Goal: Communication & Community: Participate in discussion

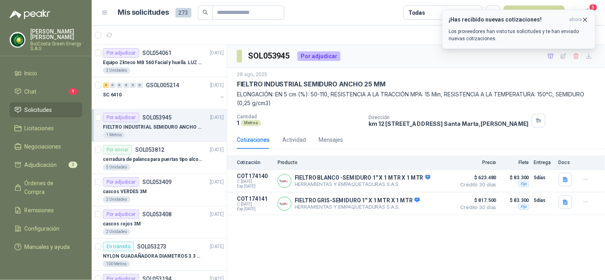
click at [530, 42] on button "¡Has recibido nuevas cotizaciones! ahora Los proveedores han visto tus solicitu…" at bounding box center [518, 29] width 153 height 39
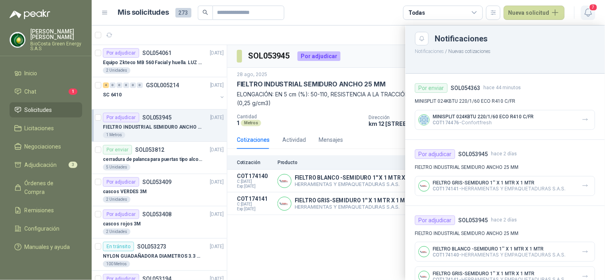
click at [595, 9] on span "7" at bounding box center [593, 8] width 9 height 8
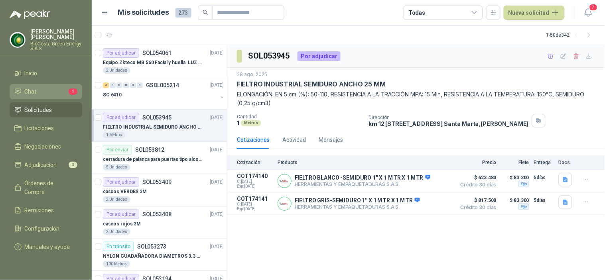
click at [63, 86] on link "Chat 1" at bounding box center [46, 91] width 73 height 15
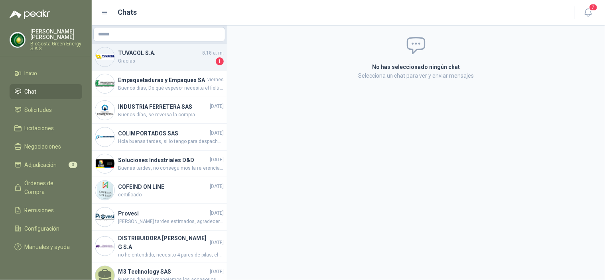
click at [165, 50] on h4 "TUVACOL S.A." at bounding box center [159, 53] width 83 height 9
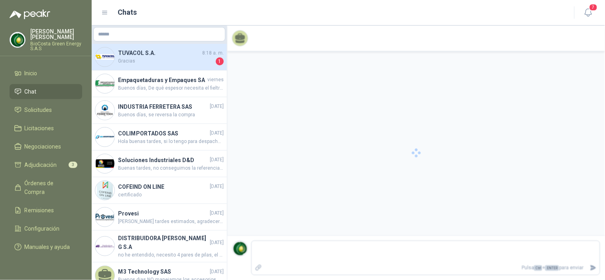
scroll to position [62, 0]
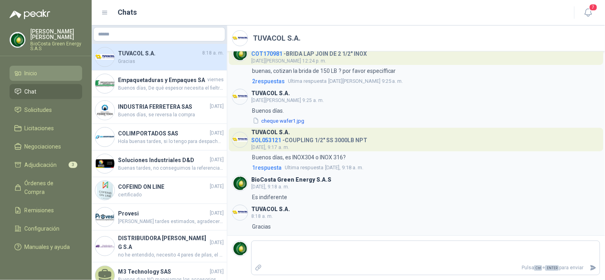
click at [47, 70] on li "Inicio" at bounding box center [45, 73] width 63 height 9
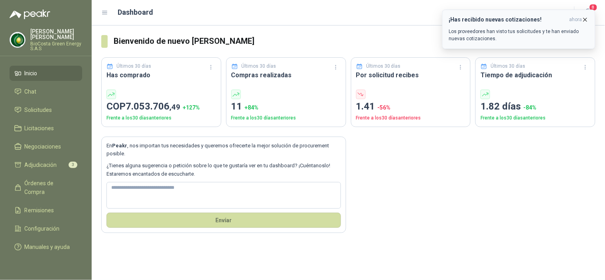
click at [487, 32] on p "Los proveedores han visto tus solicitudes y te han enviado nuevas cotizaciones." at bounding box center [518, 35] width 139 height 14
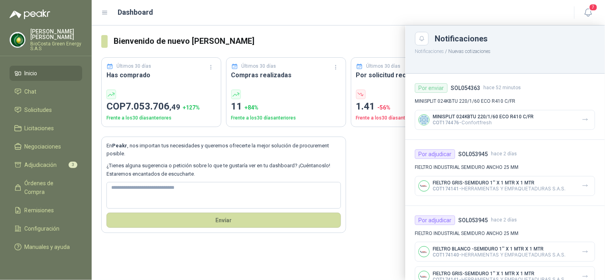
click at [52, 75] on li "Inicio" at bounding box center [45, 73] width 63 height 9
click at [39, 68] on link "Inicio" at bounding box center [46, 73] width 73 height 15
click at [39, 112] on span "Solicitudes" at bounding box center [39, 110] width 28 height 9
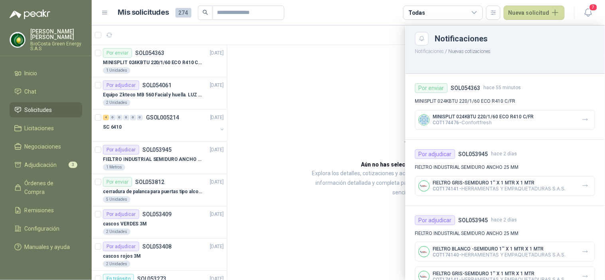
click at [277, 122] on div at bounding box center [348, 153] width 513 height 255
